Goal: Book appointment/travel/reservation

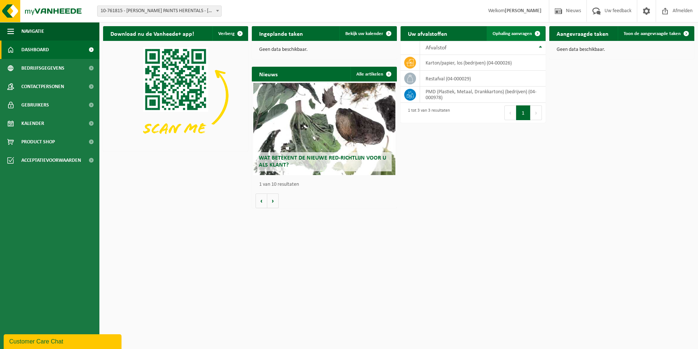
click at [507, 33] on span "Ophaling aanvragen" at bounding box center [511, 33] width 39 height 5
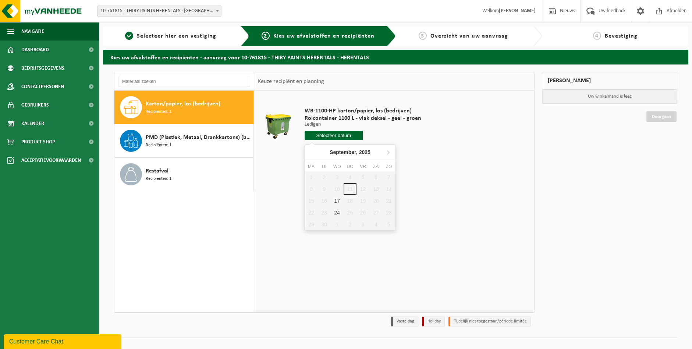
click at [325, 134] on input "text" at bounding box center [334, 135] width 59 height 9
click at [337, 201] on div "17" at bounding box center [337, 201] width 13 height 12
type input "Van [DATE]"
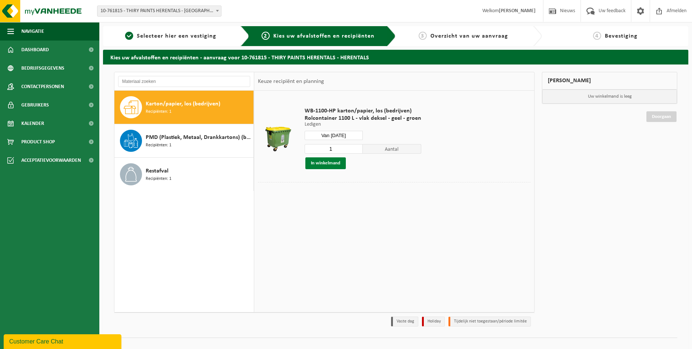
click at [337, 160] on button "In winkelmand" at bounding box center [325, 163] width 40 height 12
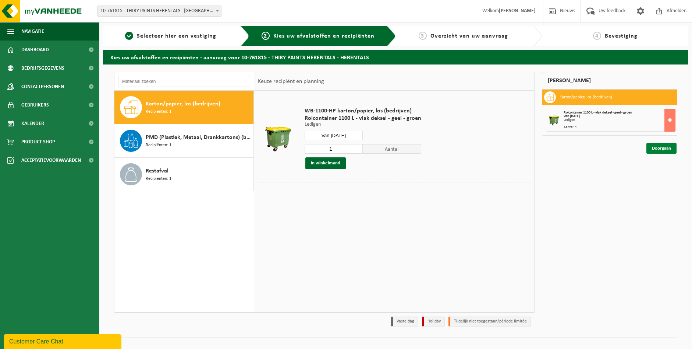
click at [667, 148] on link "Doorgaan" at bounding box center [662, 148] width 30 height 11
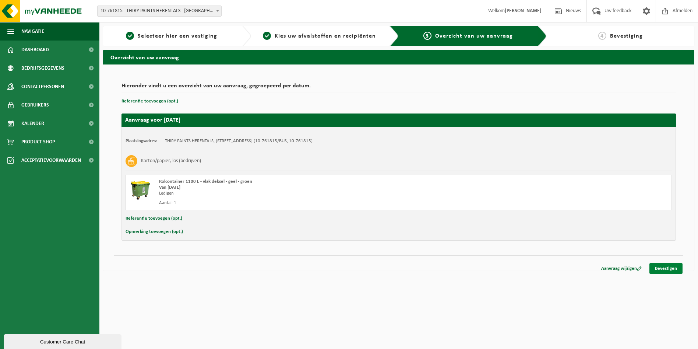
click at [663, 268] on link "Bevestigen" at bounding box center [665, 268] width 33 height 11
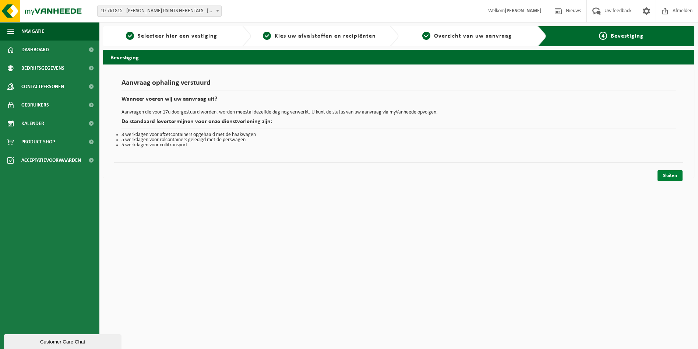
click at [668, 173] on link "Sluiten" at bounding box center [669, 175] width 25 height 11
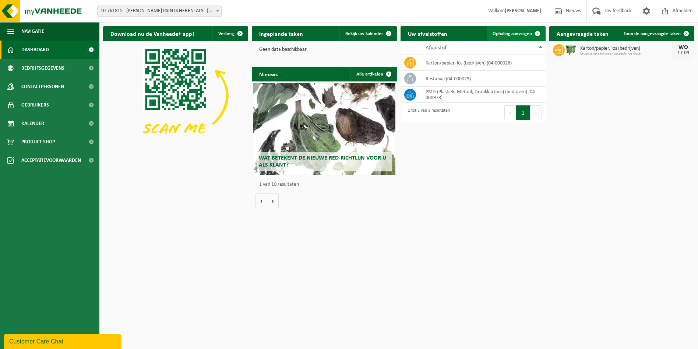
click at [501, 34] on span "Ophaling aanvragen" at bounding box center [511, 33] width 39 height 5
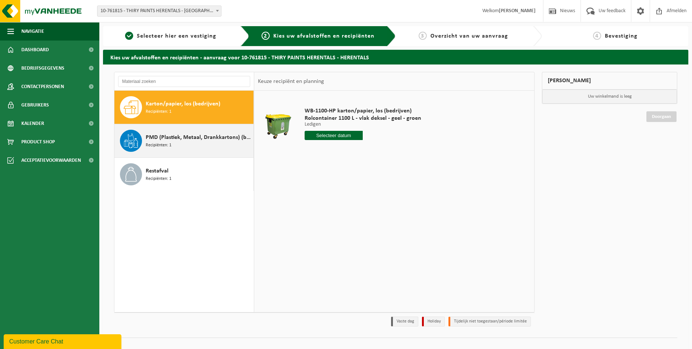
click at [190, 138] on span "PMD (Plastiek, Metaal, Drankkartons) (bedrijven)" at bounding box center [199, 137] width 106 height 9
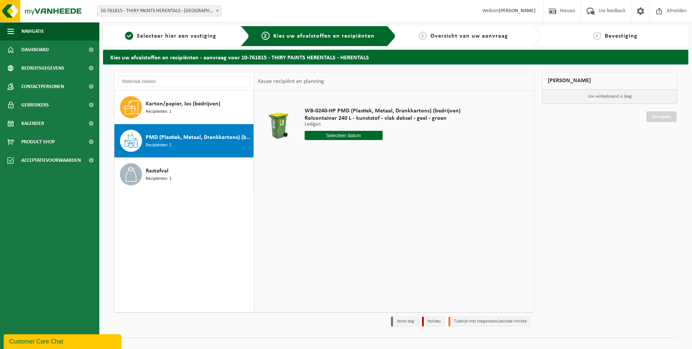
click at [331, 134] on input "text" at bounding box center [344, 135] width 78 height 9
click at [351, 202] on div "18" at bounding box center [350, 201] width 13 height 12
type input "Van [DATE]"
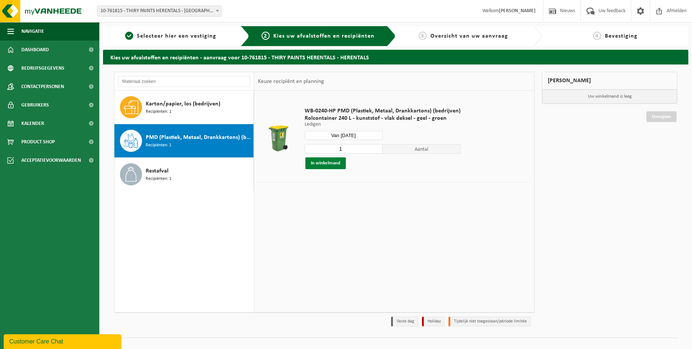
click at [319, 164] on button "In winkelmand" at bounding box center [325, 163] width 40 height 12
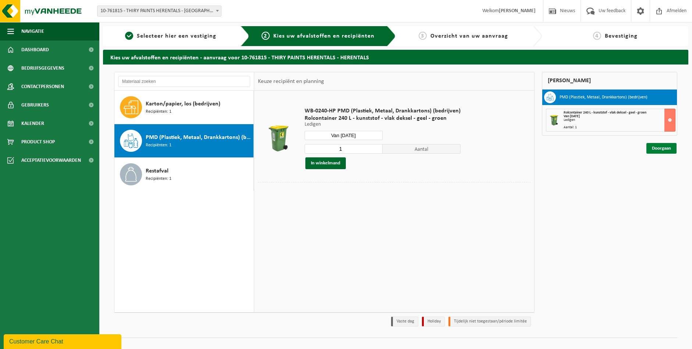
click at [659, 149] on link "Doorgaan" at bounding box center [662, 148] width 30 height 11
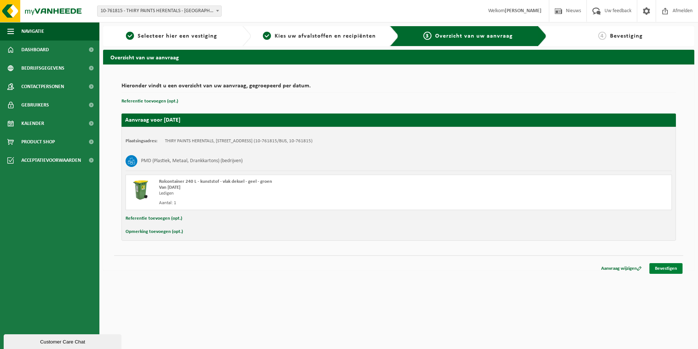
click at [659, 269] on link "Bevestigen" at bounding box center [665, 268] width 33 height 11
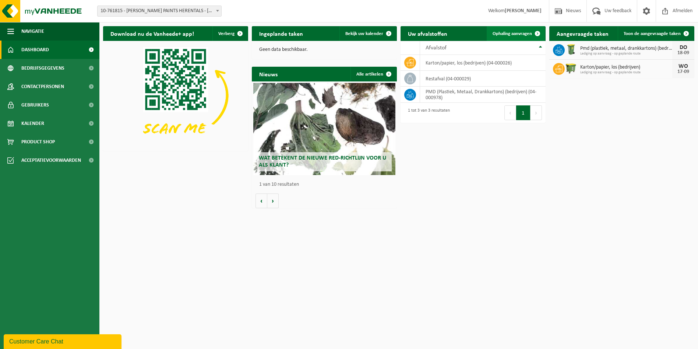
click at [498, 34] on span "Ophaling aanvragen" at bounding box center [511, 33] width 39 height 5
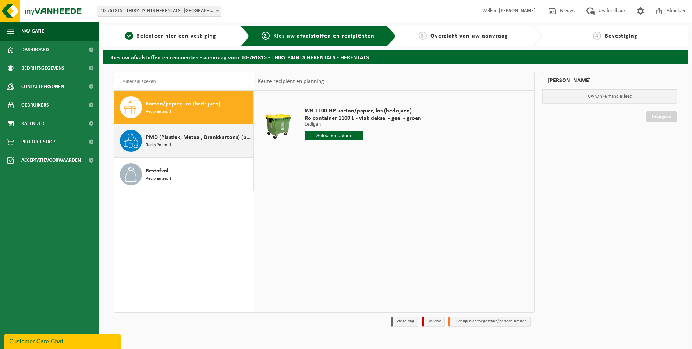
click at [180, 142] on div "PMD (Plastiek, Metaal, Drankkartons) (bedrijven) Recipiënten: 1" at bounding box center [199, 141] width 106 height 22
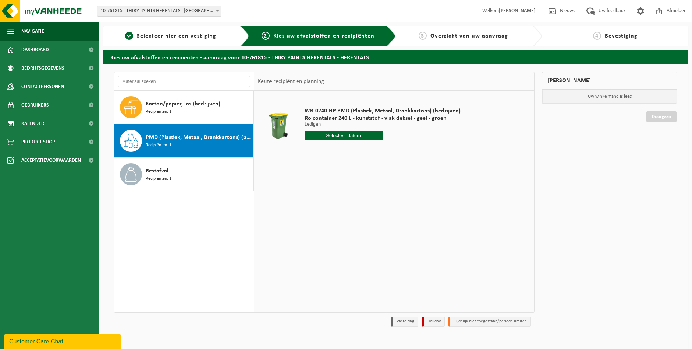
click at [326, 136] on input "text" at bounding box center [344, 135] width 78 height 9
click at [350, 216] on div "25" at bounding box center [350, 212] width 13 height 12
type input "Van [DATE]"
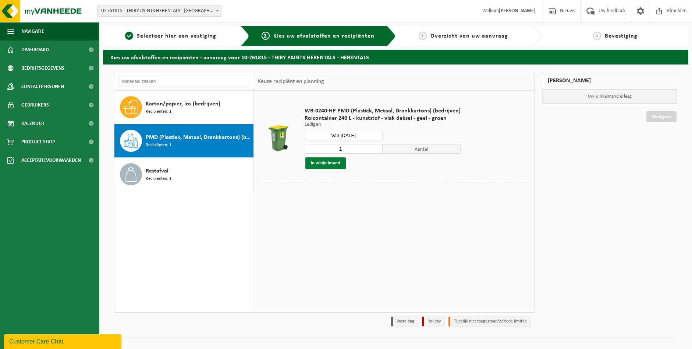
click at [328, 162] on button "In winkelmand" at bounding box center [325, 163] width 40 height 12
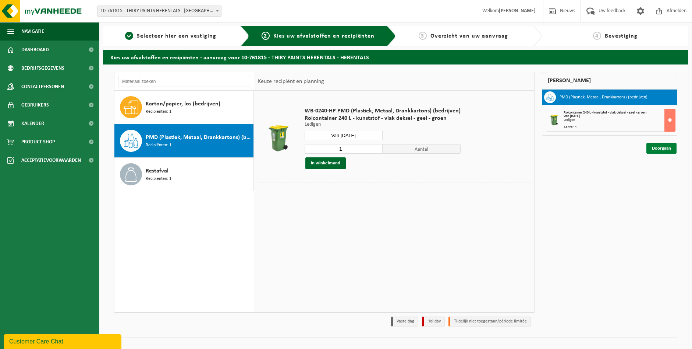
click at [670, 149] on link "Doorgaan" at bounding box center [662, 148] width 30 height 11
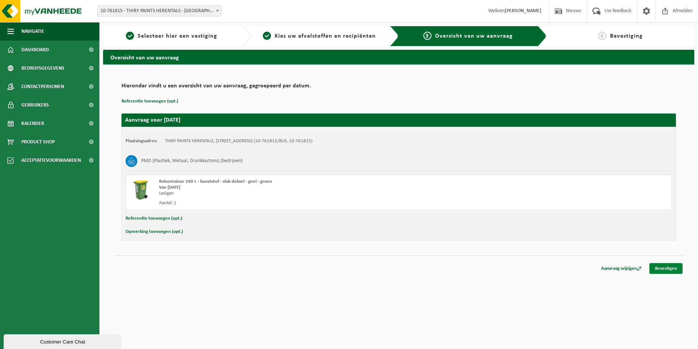
click at [669, 263] on link "Bevestigen" at bounding box center [665, 268] width 33 height 11
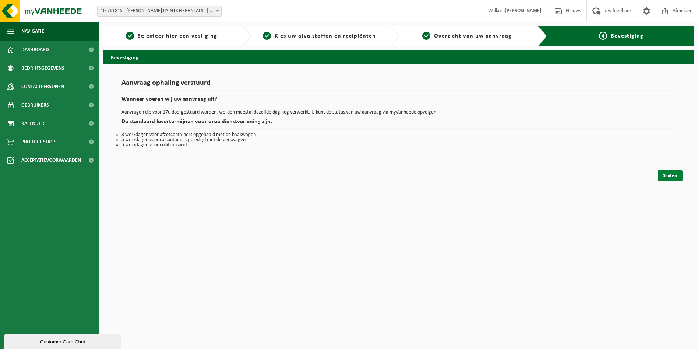
click at [670, 176] on link "Sluiten" at bounding box center [669, 175] width 25 height 11
